Goal: Information Seeking & Learning: Learn about a topic

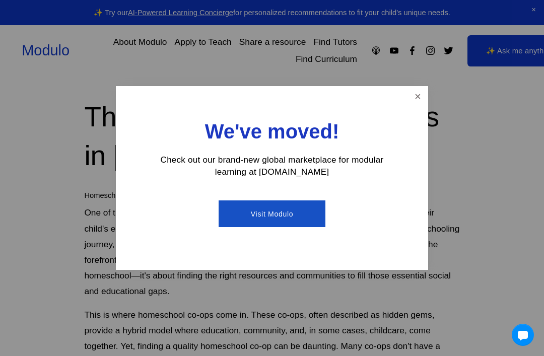
click at [410, 101] on link "Close" at bounding box center [418, 97] width 18 height 18
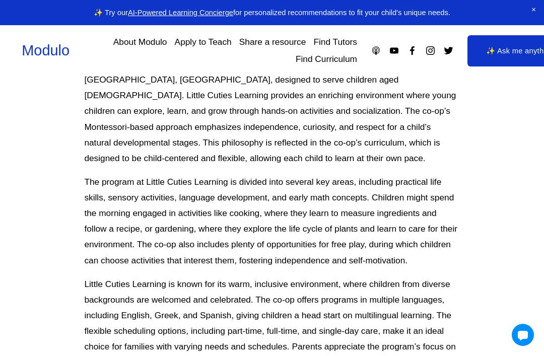
scroll to position [7149, 0]
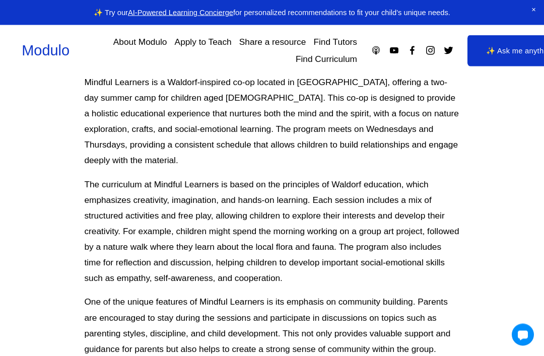
scroll to position [6705, 0]
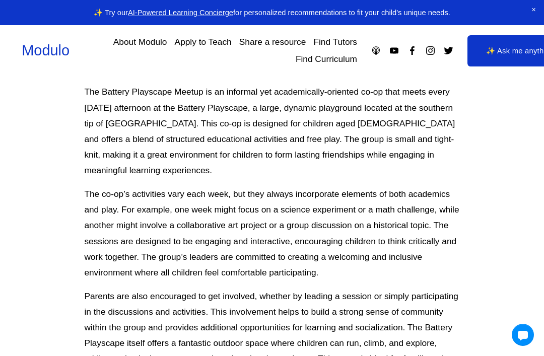
scroll to position [5830, 0]
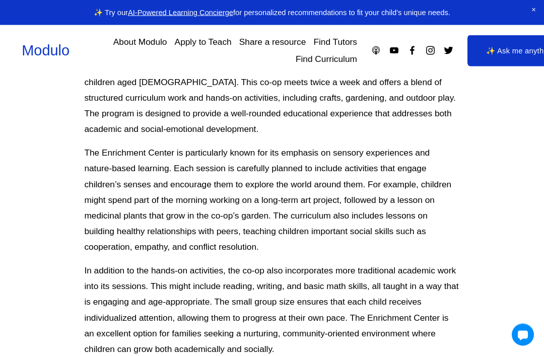
scroll to position [6325, 0]
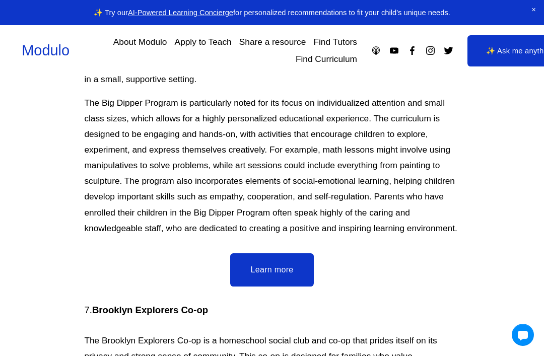
scroll to position [3186, 0]
click at [288, 254] on link "Learn more" at bounding box center [271, 270] width 83 height 33
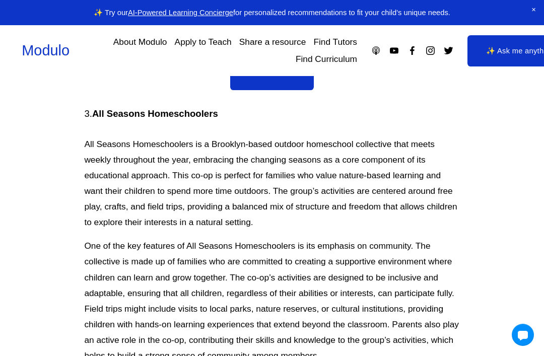
scroll to position [2005, 0]
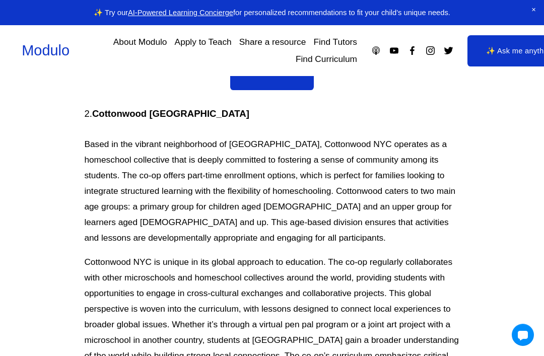
scroll to position [1601, 0]
